Goal: Information Seeking & Learning: Learn about a topic

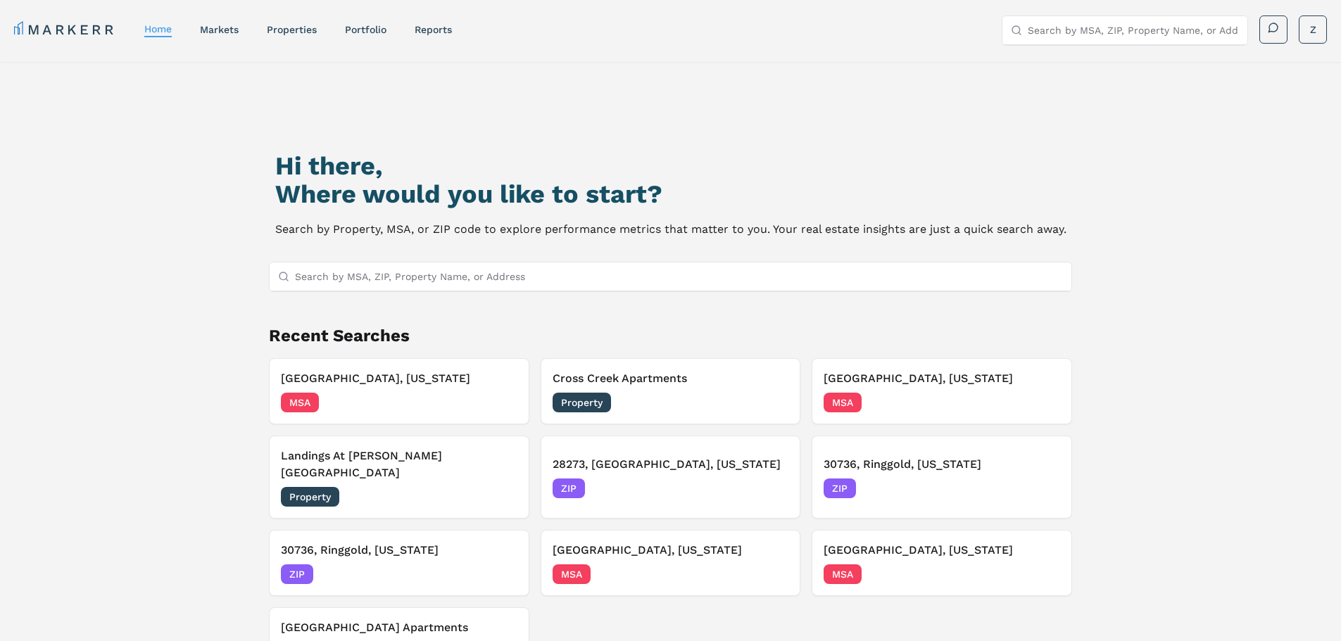
click at [441, 270] on input "Search by MSA, ZIP, Property Name, or Address" at bounding box center [679, 276] width 768 height 28
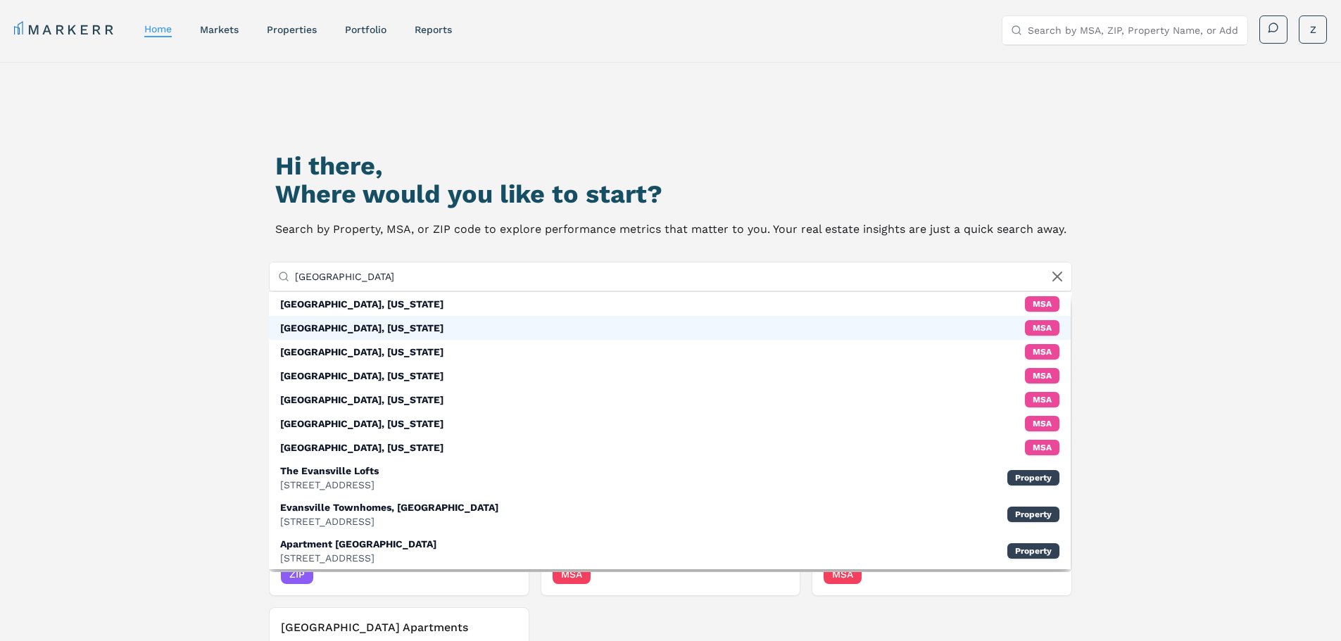
type input "[GEOGRAPHIC_DATA]"
click at [346, 332] on div "[GEOGRAPHIC_DATA], [US_STATE]" at bounding box center [361, 328] width 163 height 14
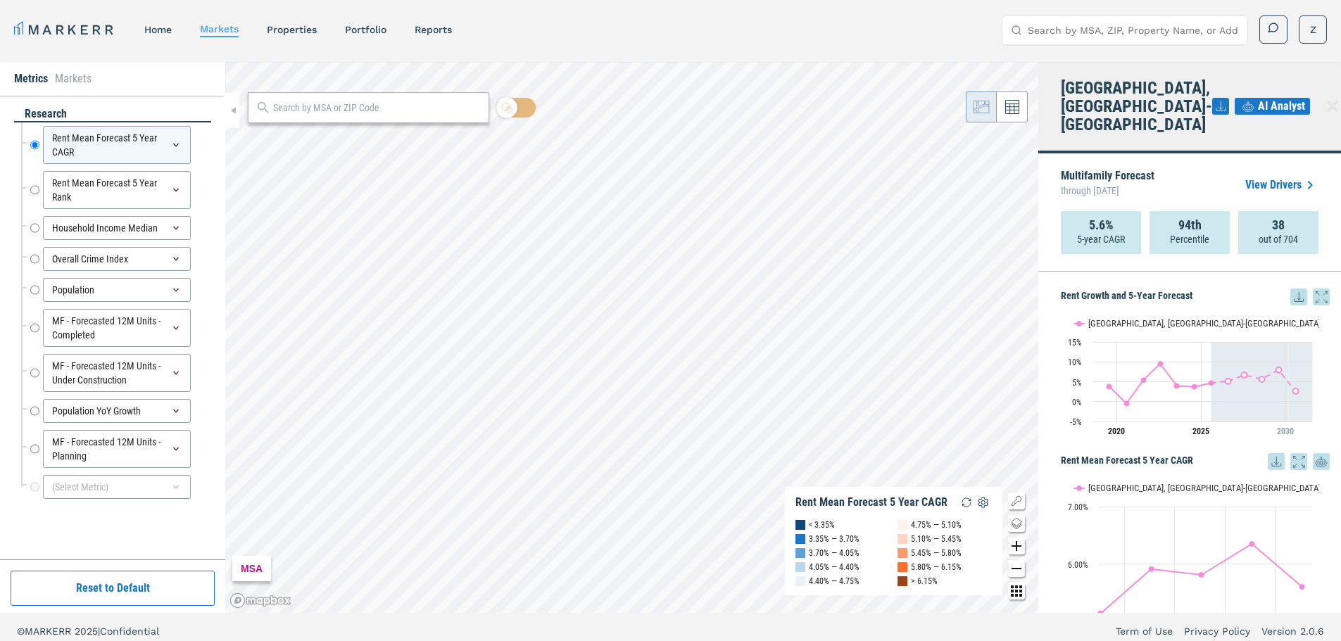
click at [1212, 98] on icon at bounding box center [1220, 106] width 17 height 17
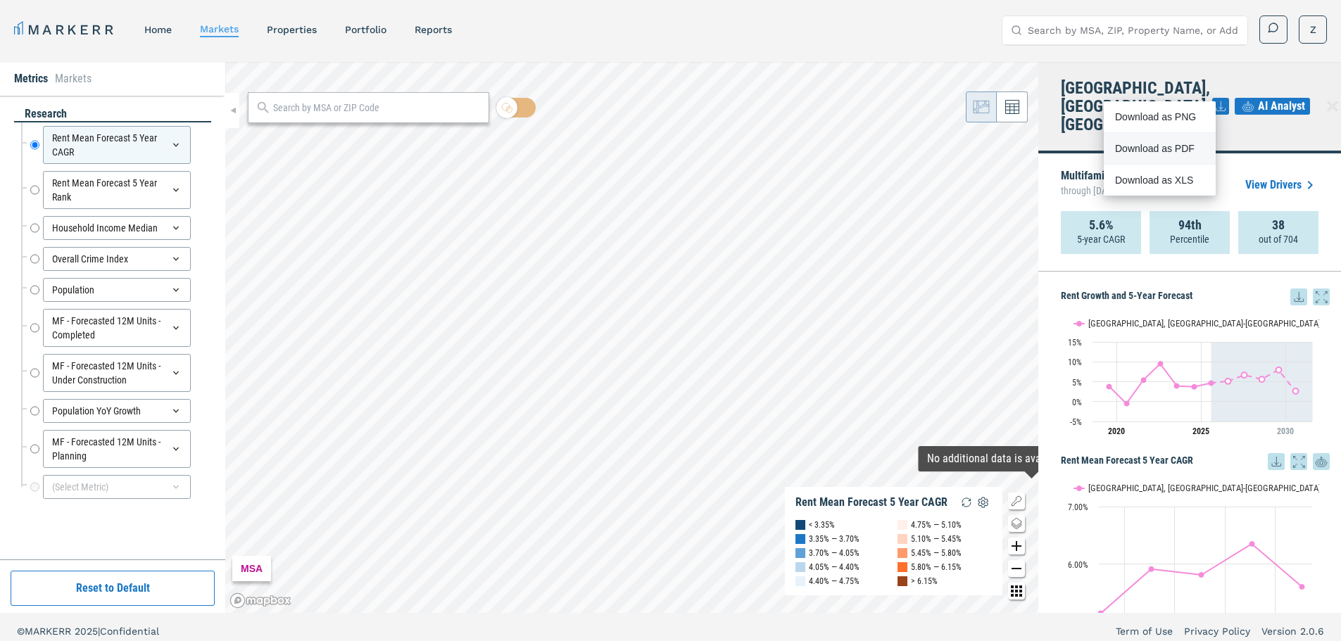
click at [1165, 144] on div "Download as PDF" at bounding box center [1155, 148] width 81 height 14
click at [1230, 113] on div "[GEOGRAPHIC_DATA], IN-[GEOGRAPHIC_DATA] AI Analyst" at bounding box center [1189, 107] width 303 height 91
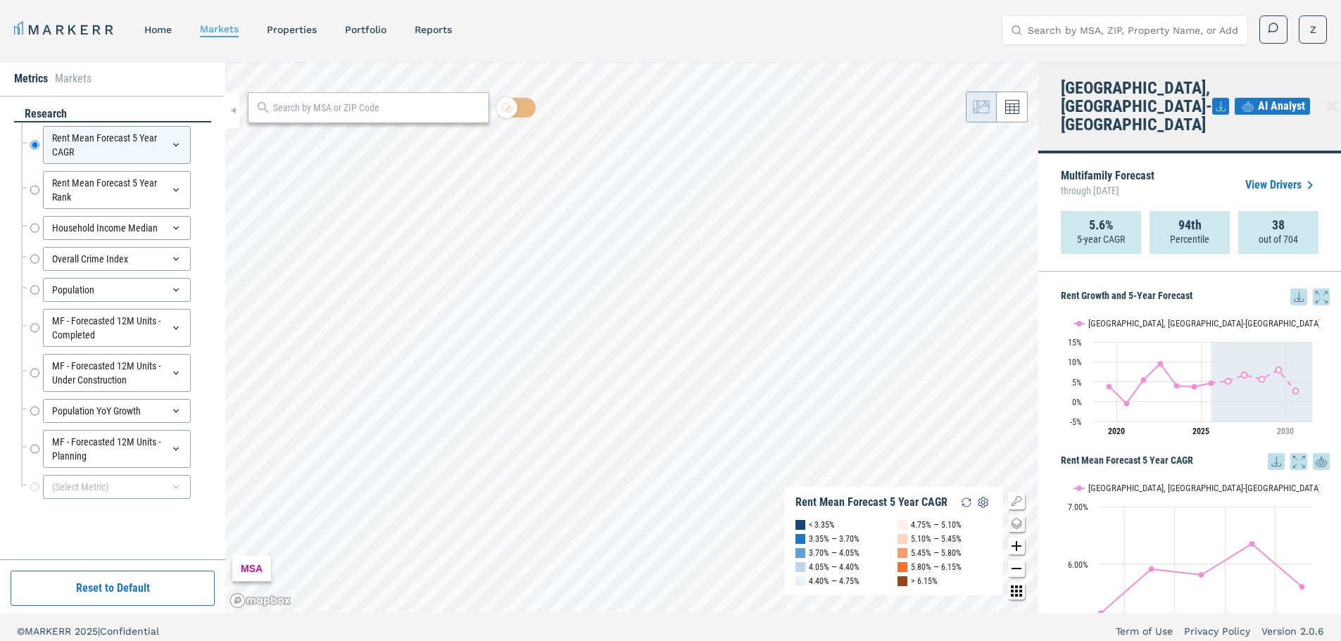
click at [1191, 159] on div "Multifamily Forecast through [DATE] View Drivers" at bounding box center [1189, 185] width 258 height 52
click at [1212, 98] on icon at bounding box center [1220, 106] width 17 height 17
click at [1143, 120] on div "Download as PNG" at bounding box center [1155, 117] width 81 height 14
click at [1243, 159] on div "Multifamily Forecast through [DATE] View Drivers" at bounding box center [1189, 185] width 258 height 52
click at [1288, 177] on link "View Drivers" at bounding box center [1281, 185] width 73 height 17
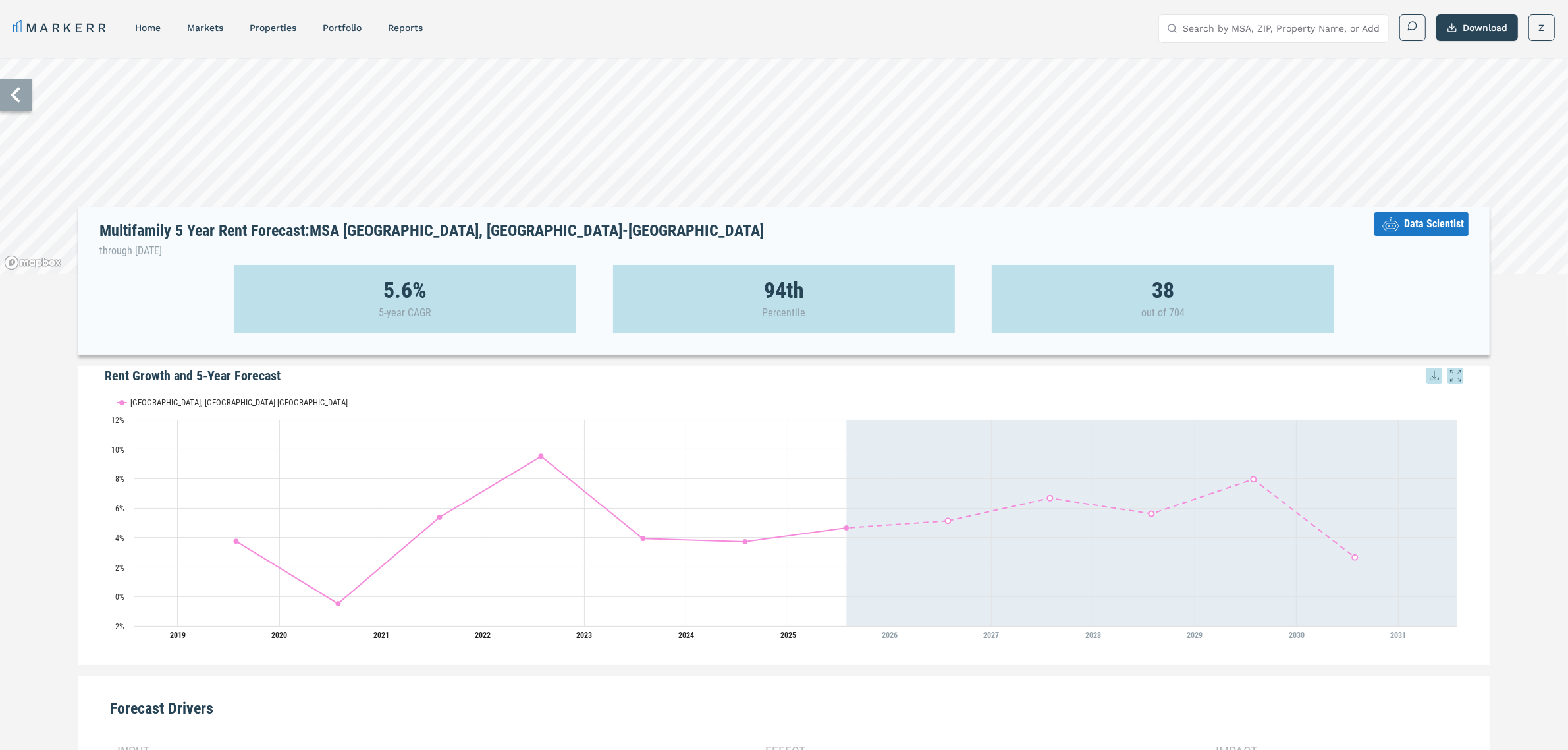
click at [1264, 221] on span "Data Scientist" at bounding box center [1434, 224] width 60 height 16
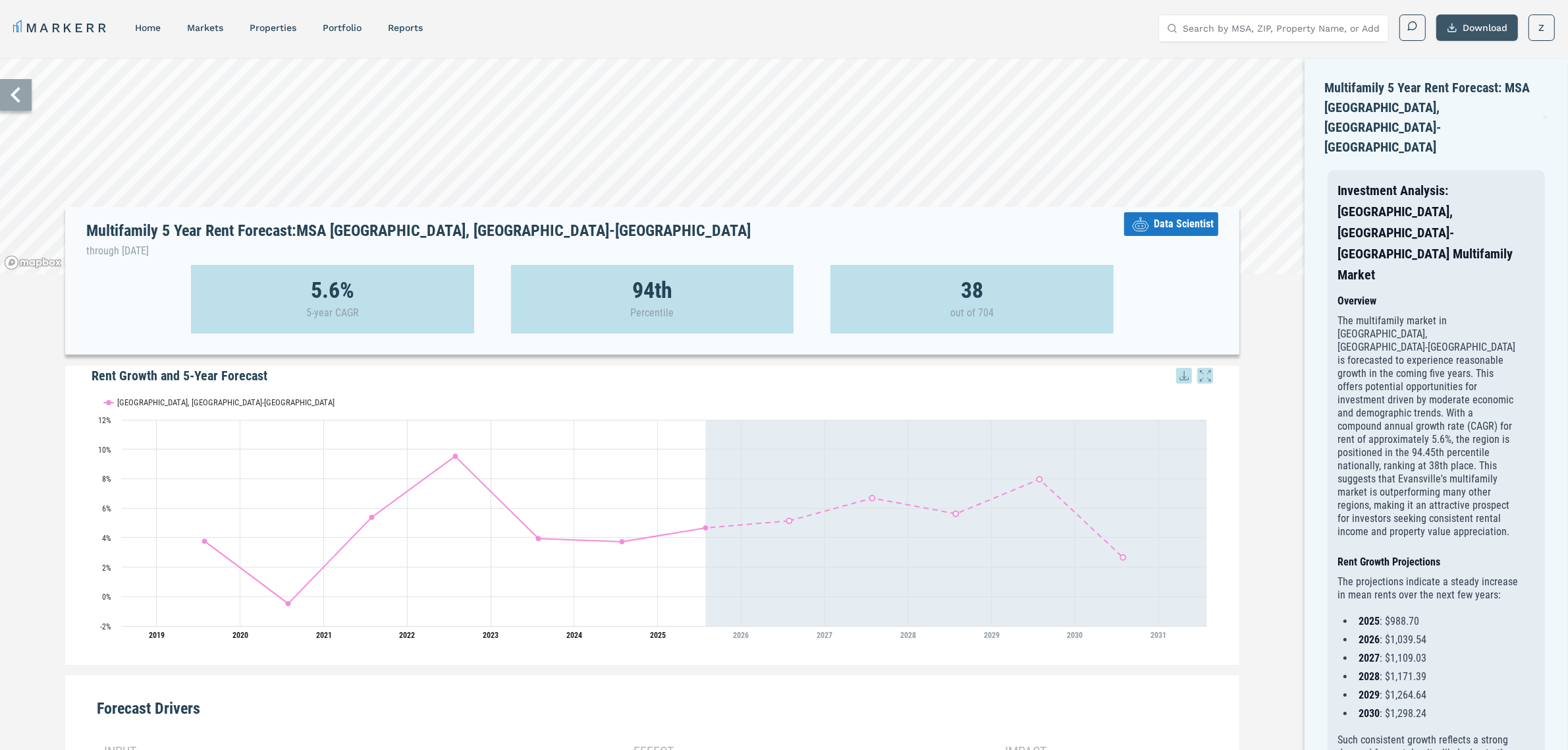
click at [1264, 31] on button "Download" at bounding box center [1477, 27] width 81 height 26
click at [1264, 90] on div "Download as PDF" at bounding box center [1461, 87] width 76 height 13
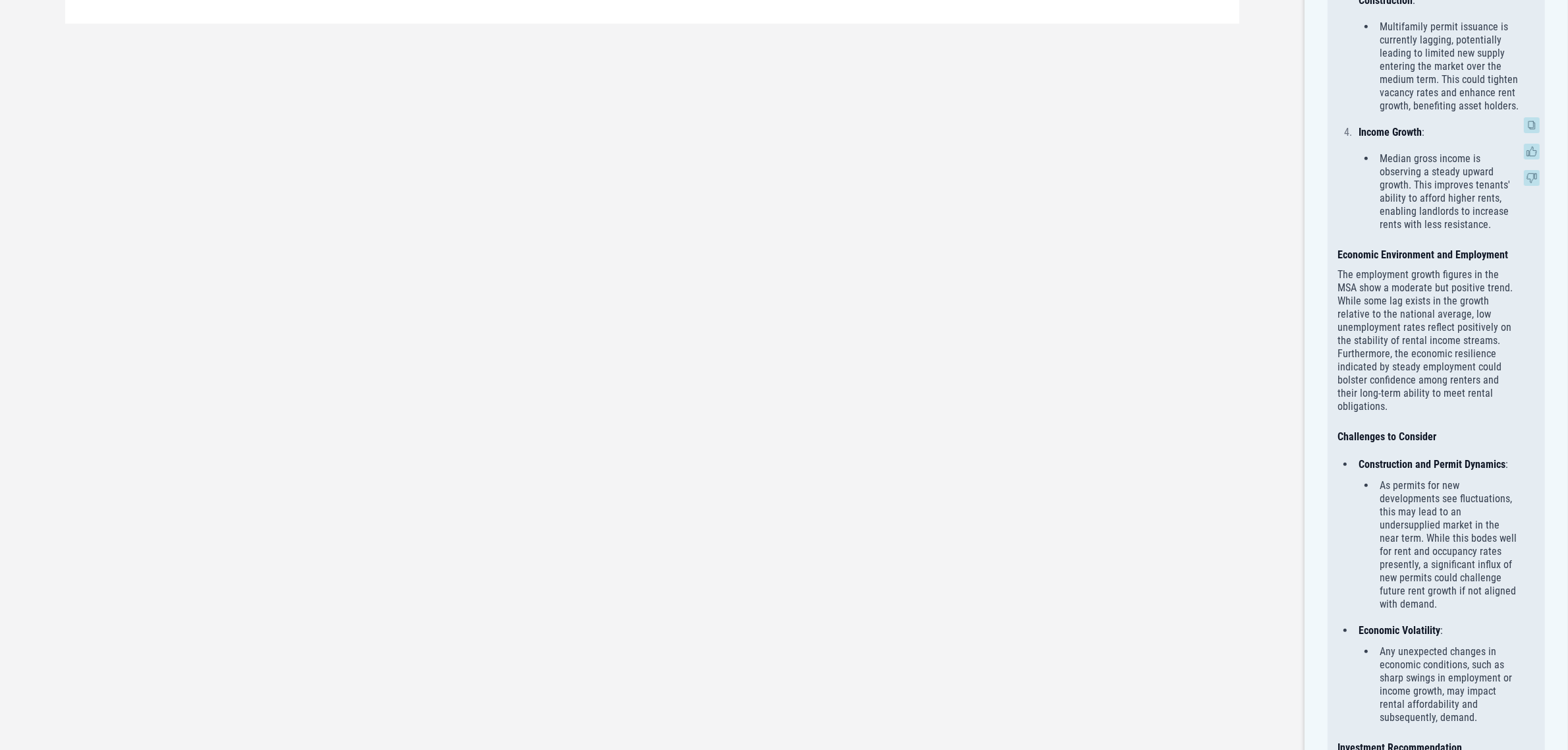
scroll to position [1258, 0]
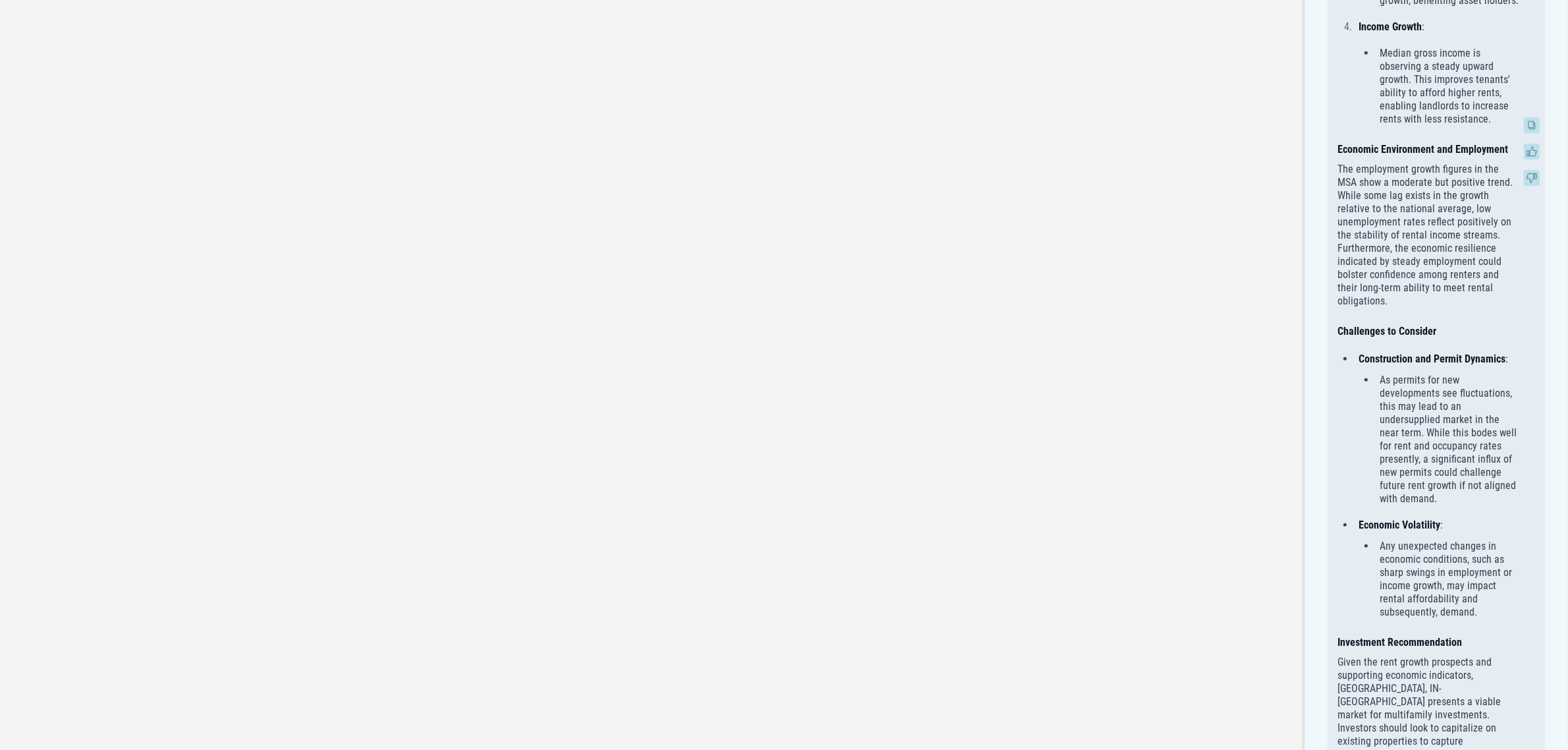
click at [1264, 124] on icon at bounding box center [1531, 125] width 16 height 16
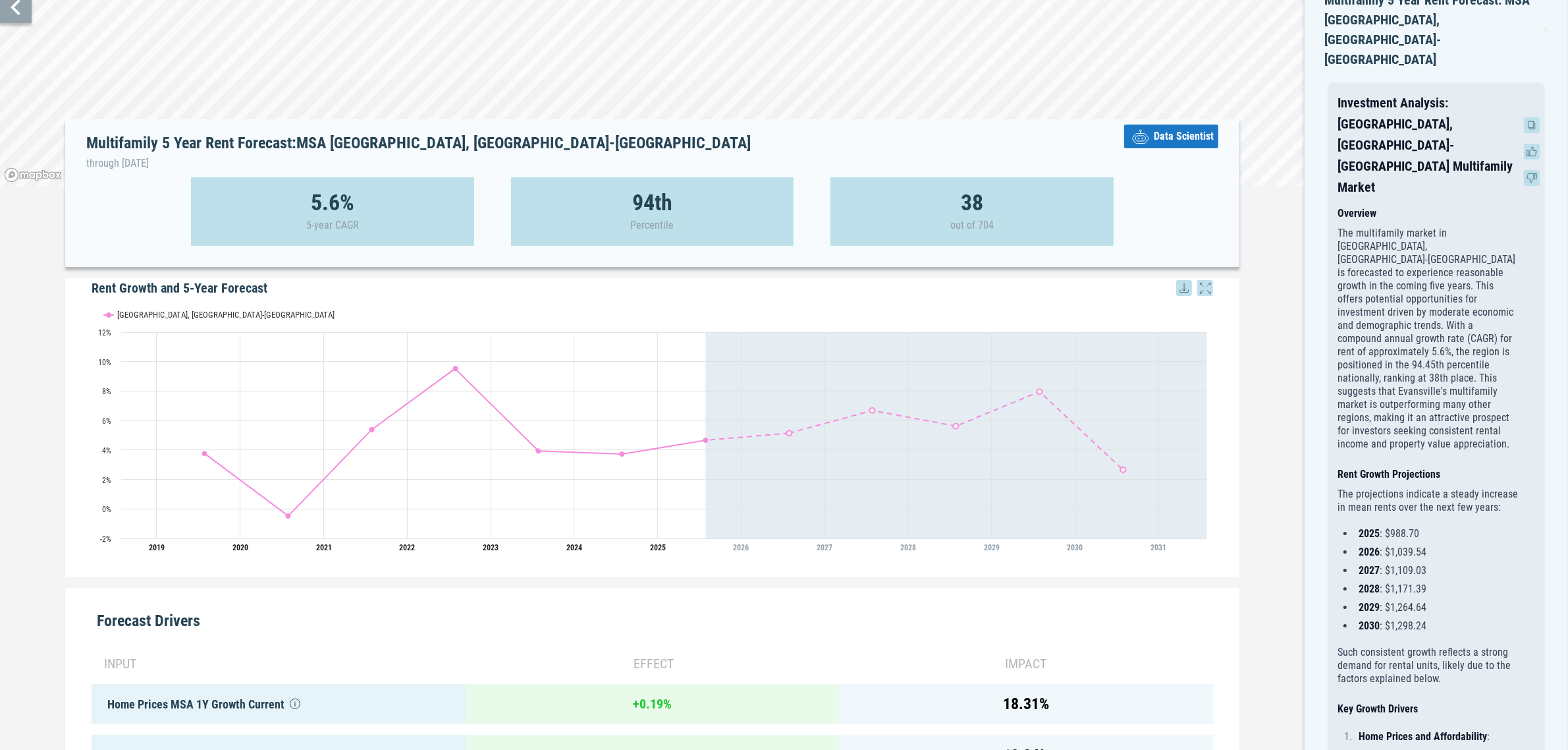
scroll to position [0, 0]
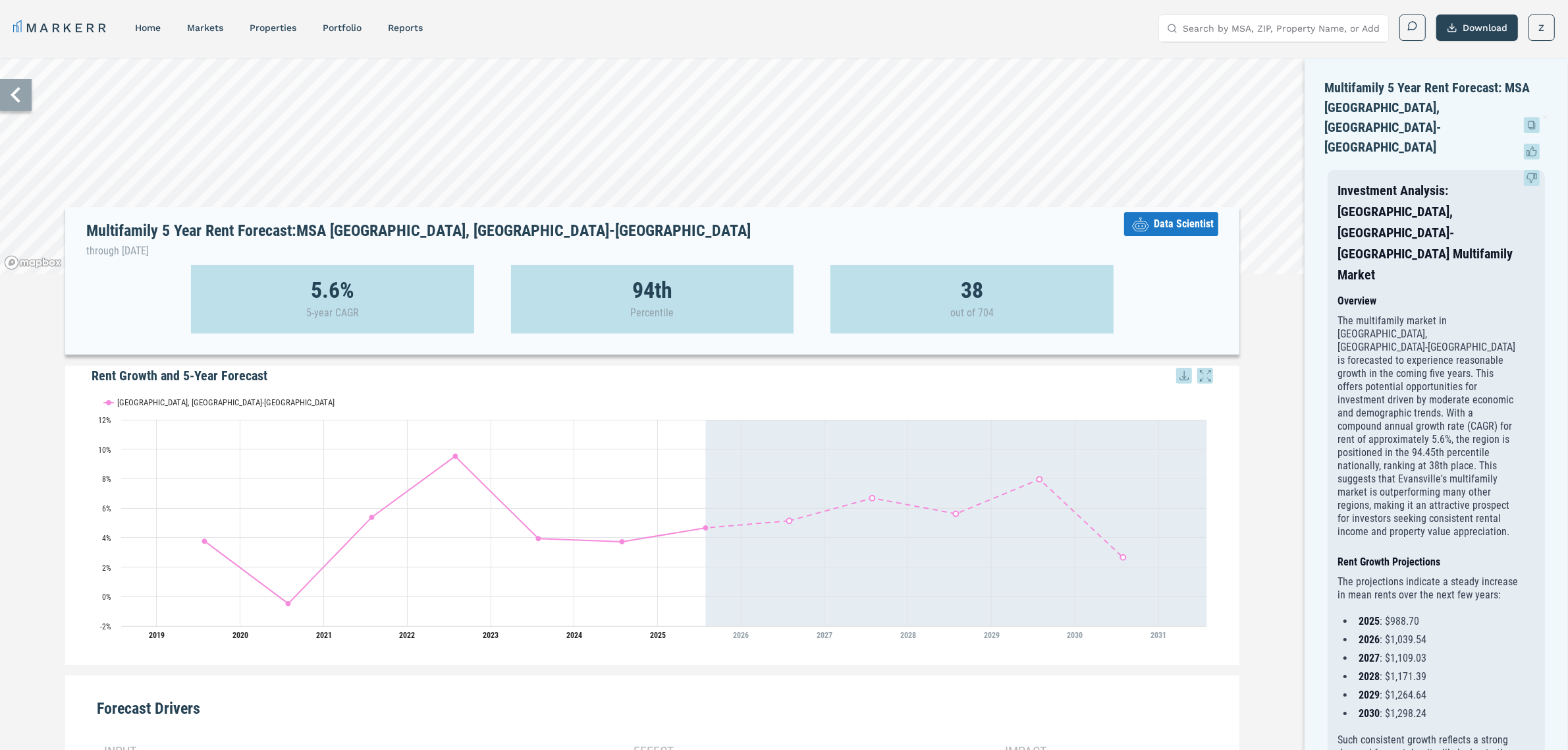
click at [1264, 124] on icon at bounding box center [1531, 125] width 16 height 16
click at [1264, 110] on div "Multifamily 5 Year Rent Forecast: MSA [GEOGRAPHIC_DATA], [GEOGRAPHIC_DATA]-[GEO…" at bounding box center [1436, 122] width 224 height 89
click at [1264, 128] on icon at bounding box center [1531, 125] width 16 height 16
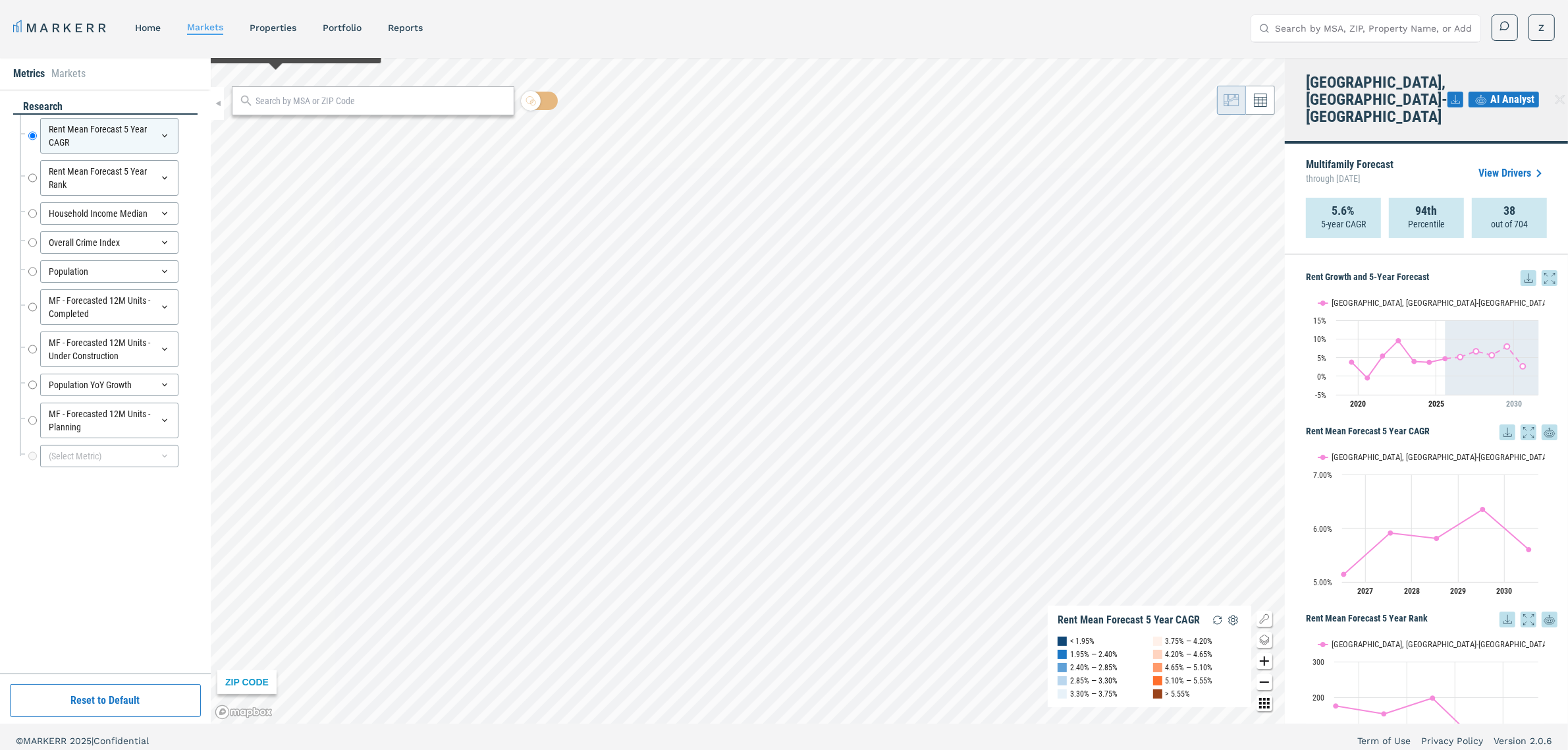
click at [290, 106] on input "text" at bounding box center [382, 101] width 251 height 14
type input "deklab"
click at [429, 132] on span "DeKalb, [US_STATE] MSA" at bounding box center [374, 130] width 283 height 21
